Goal: Transaction & Acquisition: Purchase product/service

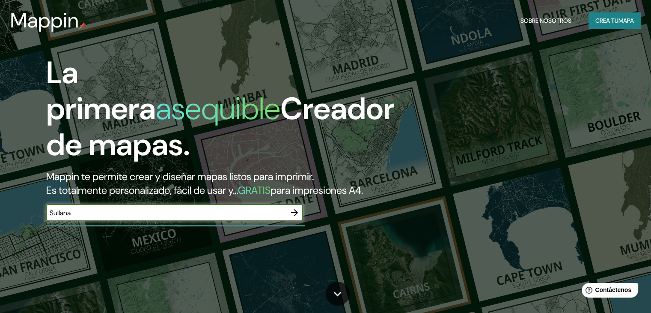
type input "Sullana"
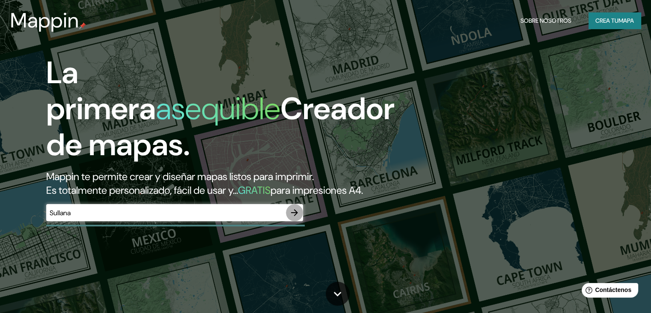
click at [292, 217] on icon "button" at bounding box center [294, 212] width 10 height 10
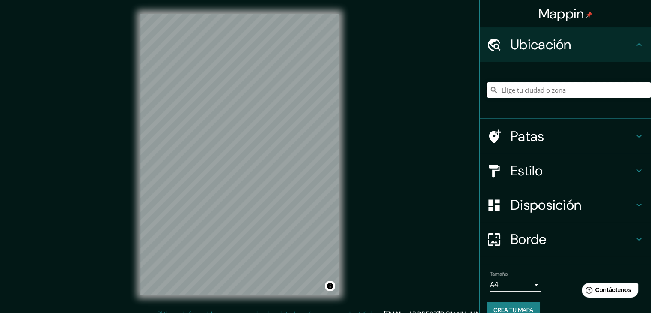
click at [550, 94] on input "Elige tu ciudad o zona" at bounding box center [569, 89] width 164 height 15
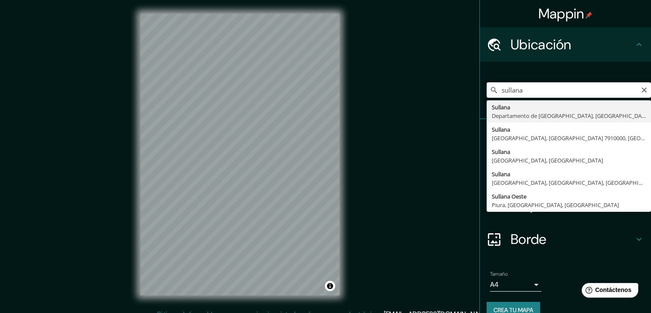
type input "[GEOGRAPHIC_DATA], [GEOGRAPHIC_DATA], [GEOGRAPHIC_DATA]"
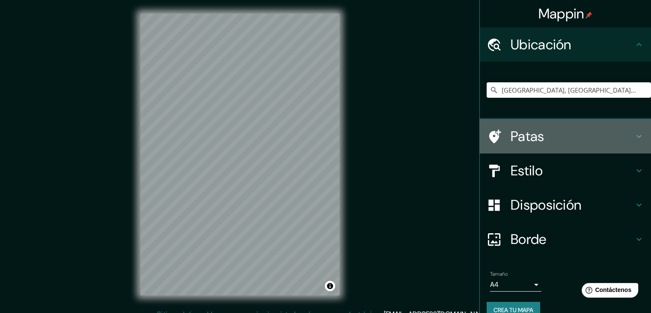
click at [548, 137] on h4 "Patas" at bounding box center [572, 136] width 123 height 17
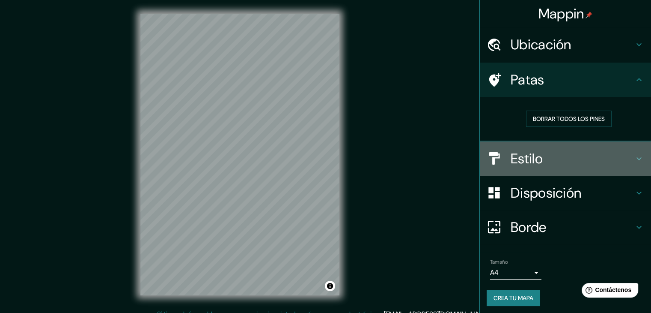
click at [548, 162] on h4 "Estilo" at bounding box center [572, 158] width 123 height 17
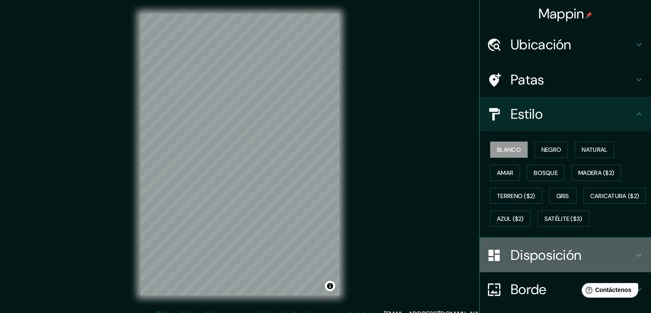
click at [526, 264] on font "Disposición" at bounding box center [546, 255] width 71 height 18
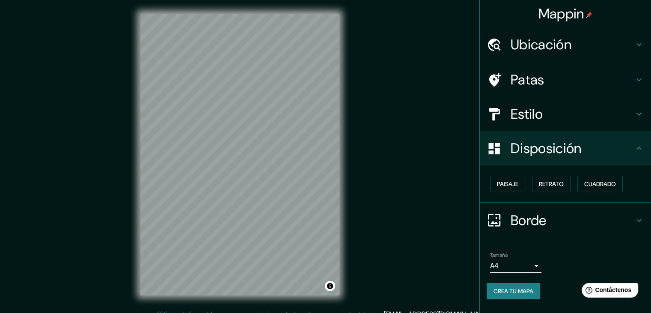
click at [616, 208] on div "Borde" at bounding box center [565, 220] width 171 height 34
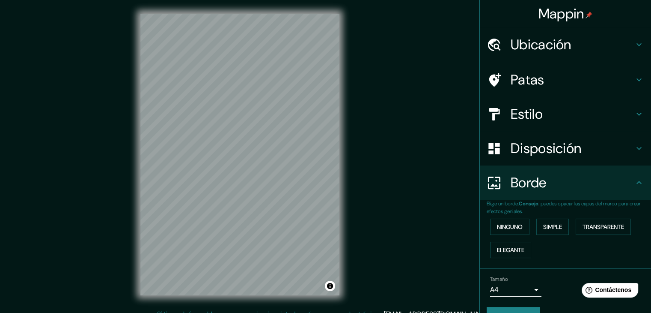
click at [557, 116] on h4 "Estilo" at bounding box center [572, 113] width 123 height 17
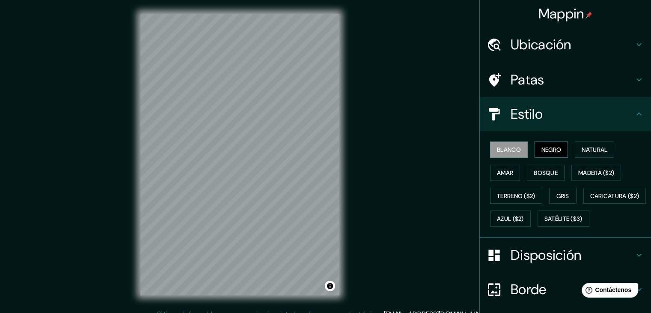
click at [551, 148] on font "Negro" at bounding box center [552, 150] width 20 height 8
click at [589, 148] on font "Natural" at bounding box center [595, 150] width 26 height 8
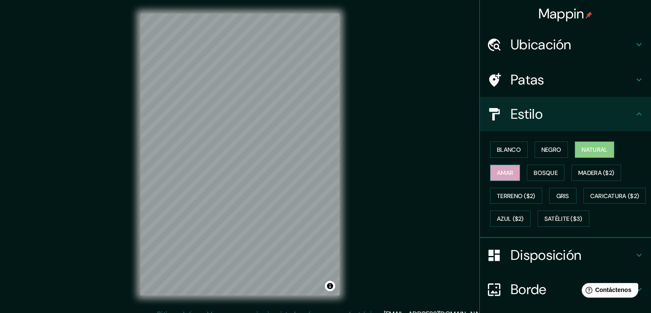
click at [507, 175] on font "Amar" at bounding box center [505, 173] width 16 height 8
click at [598, 153] on font "Natural" at bounding box center [595, 150] width 26 height 8
click at [585, 173] on font "Madera ($2)" at bounding box center [596, 173] width 36 height 8
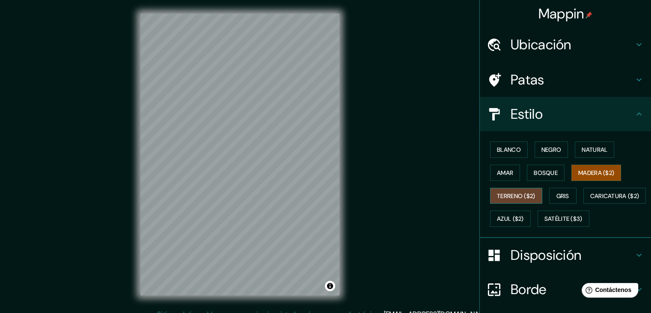
click at [522, 192] on font "Terreno ($2)" at bounding box center [516, 196] width 39 height 8
click at [557, 196] on font "Gris" at bounding box center [563, 196] width 13 height 8
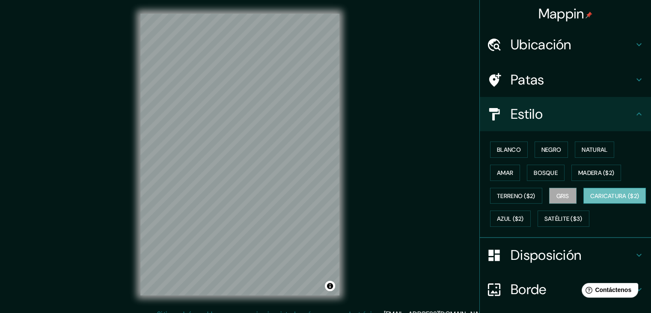
click at [590, 200] on font "Caricatura ($2)" at bounding box center [614, 196] width 49 height 8
click at [505, 175] on font "Amar" at bounding box center [505, 173] width 16 height 8
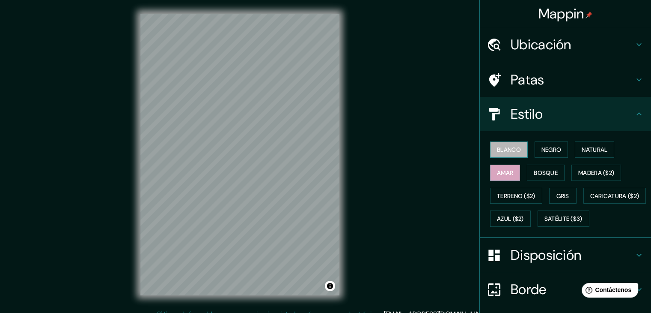
click at [507, 148] on font "Blanco" at bounding box center [509, 150] width 24 height 8
click at [548, 149] on font "Negro" at bounding box center [552, 150] width 20 height 8
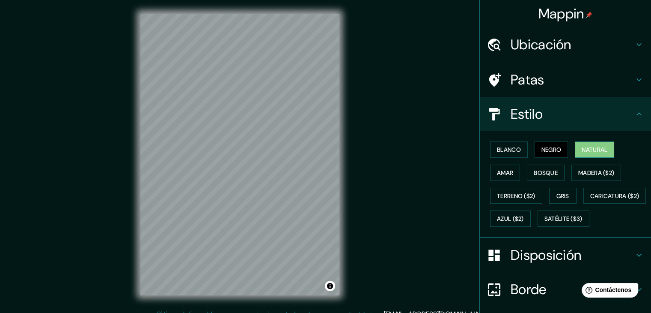
click at [598, 150] on font "Natural" at bounding box center [595, 150] width 26 height 8
click at [550, 264] on font "Disposición" at bounding box center [546, 255] width 71 height 18
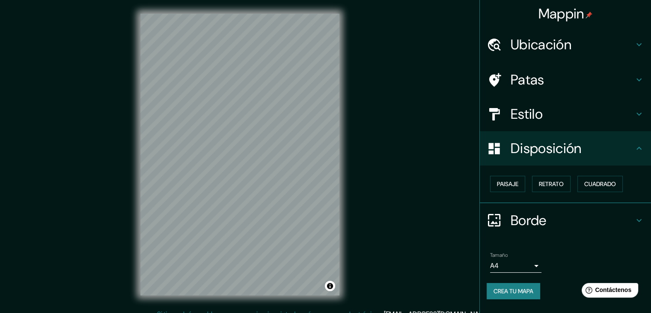
scroll to position [10, 0]
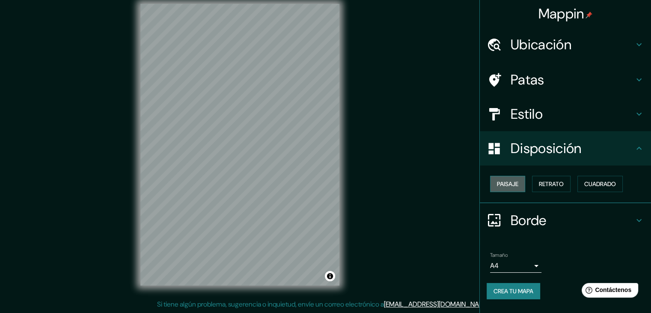
click at [521, 184] on button "Paisaje" at bounding box center [507, 184] width 35 height 16
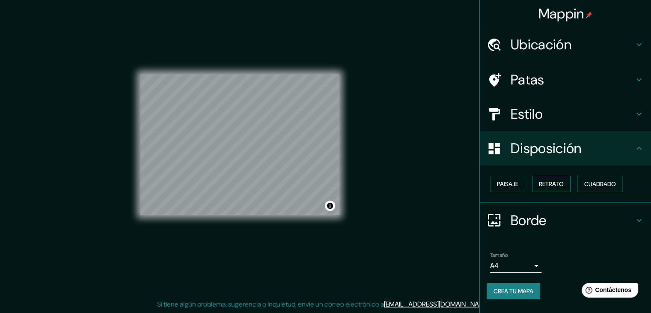
click at [546, 184] on font "Retrato" at bounding box center [551, 184] width 25 height 8
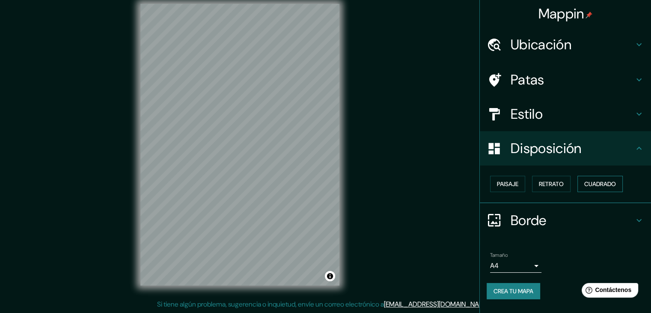
click at [614, 180] on font "Cuadrado" at bounding box center [600, 184] width 32 height 8
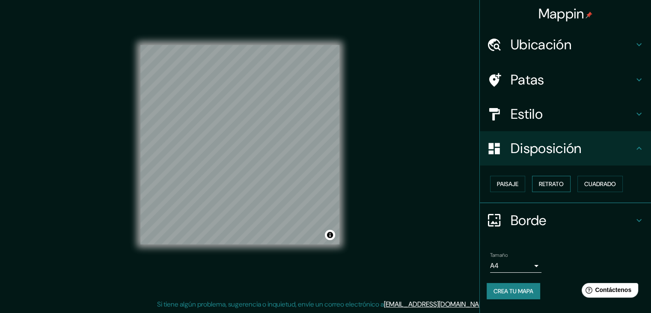
click at [562, 180] on font "Retrato" at bounding box center [551, 184] width 25 height 8
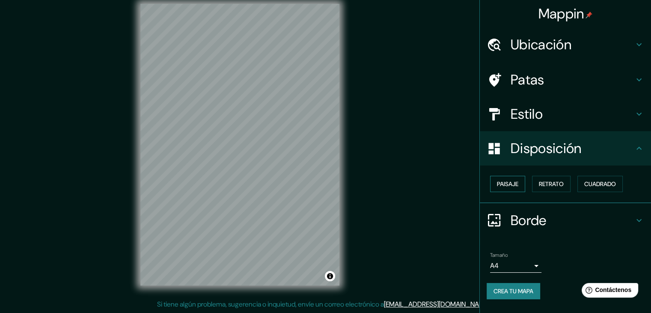
click at [511, 184] on font "Paisaje" at bounding box center [507, 184] width 21 height 8
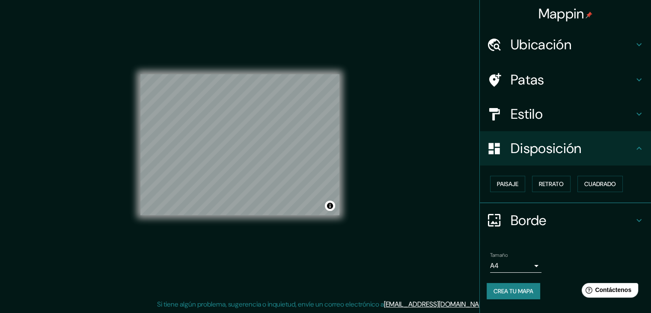
click at [532, 217] on font "Borde" at bounding box center [529, 220] width 36 height 18
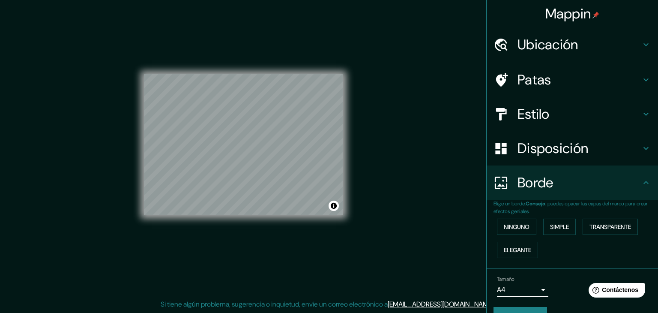
click at [519, 286] on body "Mappin Ubicación Sullana, Departamento de Piura, Perú Patas Estilo Disposición …" at bounding box center [329, 146] width 658 height 313
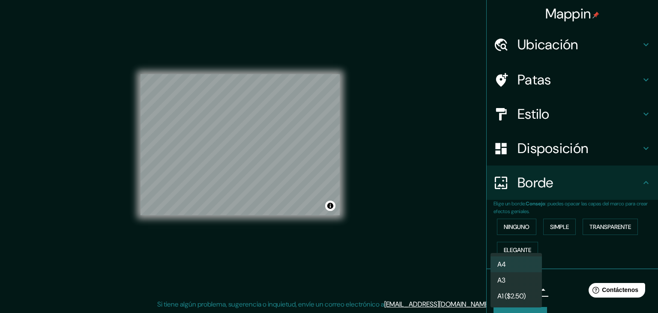
click at [515, 281] on li "A3" at bounding box center [515, 280] width 51 height 16
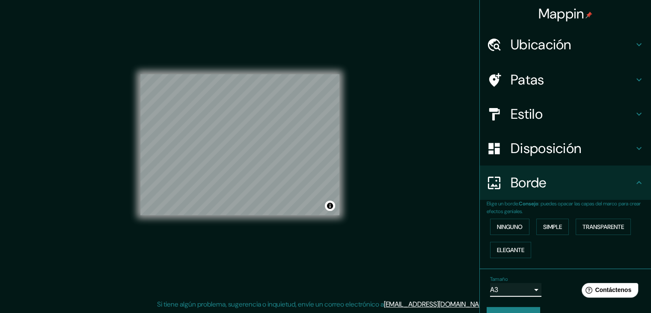
scroll to position [19, 0]
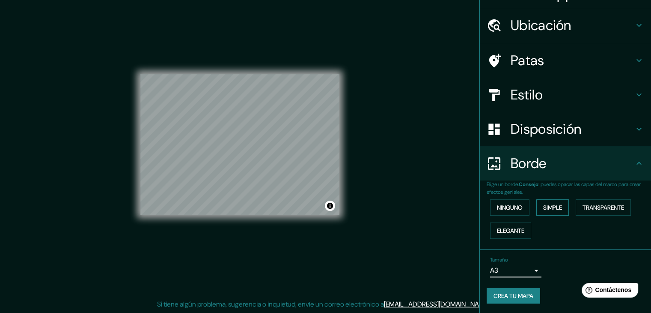
click at [544, 205] on font "Simple" at bounding box center [552, 207] width 19 height 8
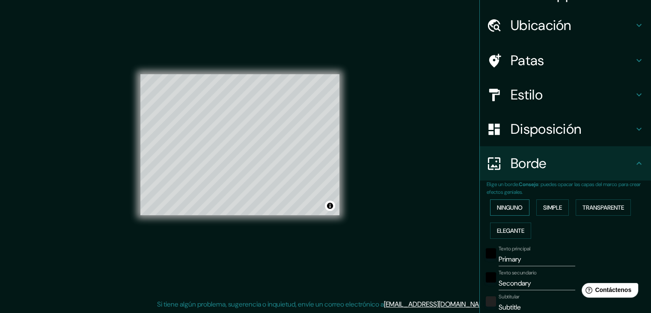
click at [507, 208] on font "Ninguno" at bounding box center [510, 207] width 26 height 8
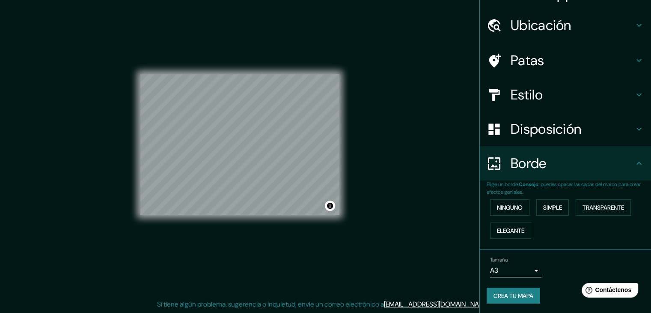
click at [511, 271] on body "Mappin Ubicación Sullana, Departamento de Piura, Perú Patas Estilo Disposición …" at bounding box center [325, 146] width 651 height 313
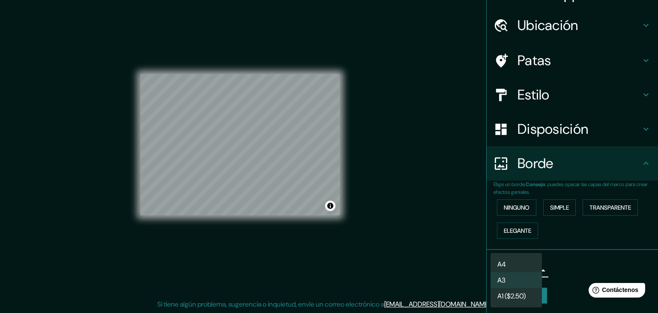
click at [509, 292] on font "A1 ($2.50)" at bounding box center [511, 295] width 28 height 9
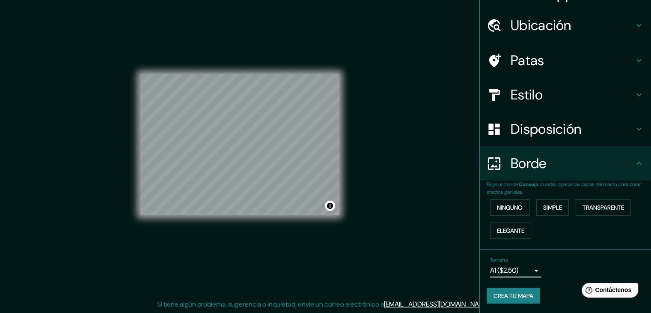
click at [510, 268] on body "Mappin Ubicación Sullana, Departamento de Piura, Perú Patas Estilo Disposición …" at bounding box center [325, 146] width 651 height 313
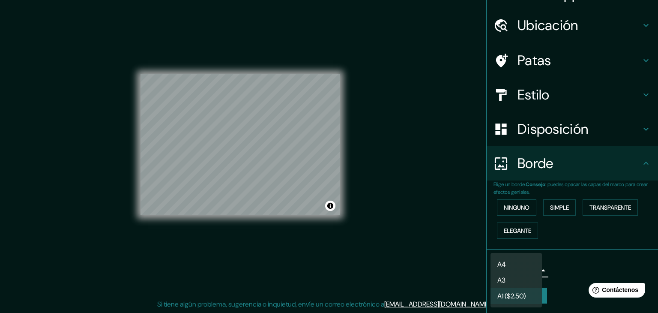
click at [510, 280] on li "A3" at bounding box center [515, 280] width 51 height 16
type input "a4"
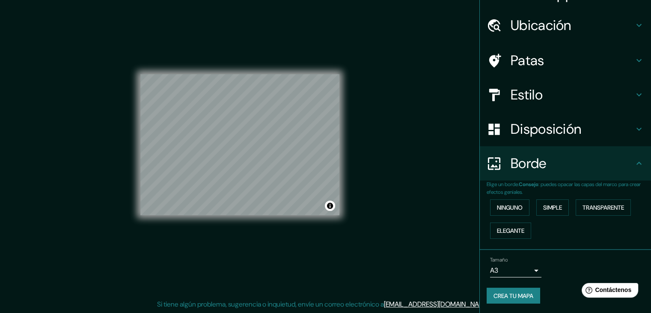
scroll to position [0, 0]
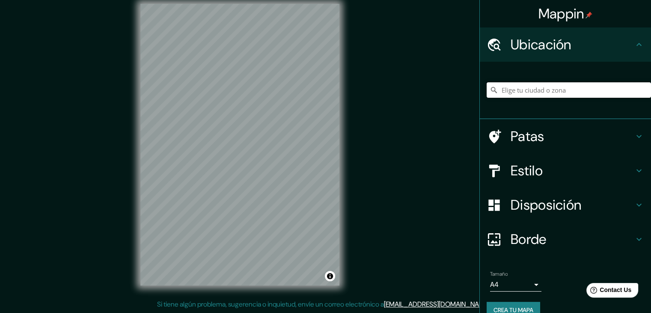
click at [497, 86] on input "Elige tu ciudad o zona" at bounding box center [569, 89] width 164 height 15
type input "[GEOGRAPHIC_DATA], [GEOGRAPHIC_DATA], [GEOGRAPHIC_DATA]"
